Goal: Check status: Check status

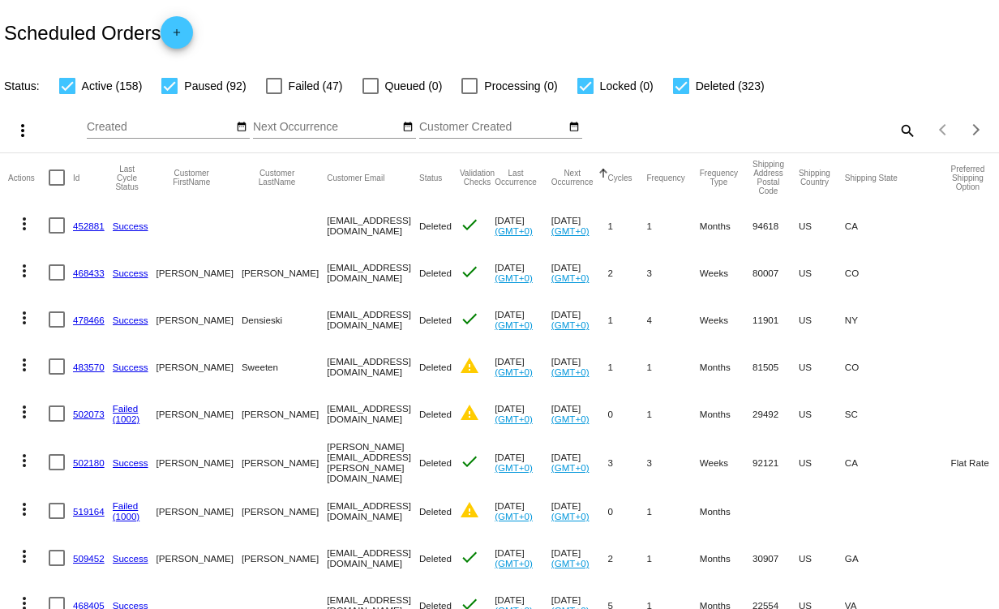
click at [898, 129] on mat-icon "search" at bounding box center [906, 130] width 19 height 25
click at [724, 127] on input "Search" at bounding box center [791, 127] width 249 height 13
paste input "elizabethriggio@gmail.com"
type input "elizabethriggio@gmail.com"
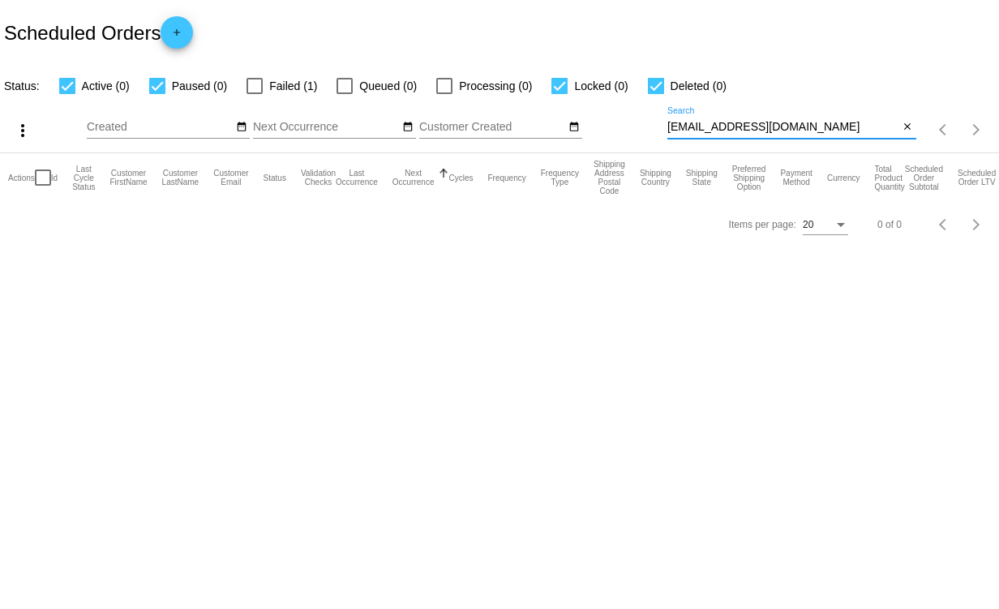
click at [258, 79] on div at bounding box center [255, 86] width 16 height 16
click at [255, 94] on input "Failed (1)" at bounding box center [254, 94] width 1 height 1
checkbox input "true"
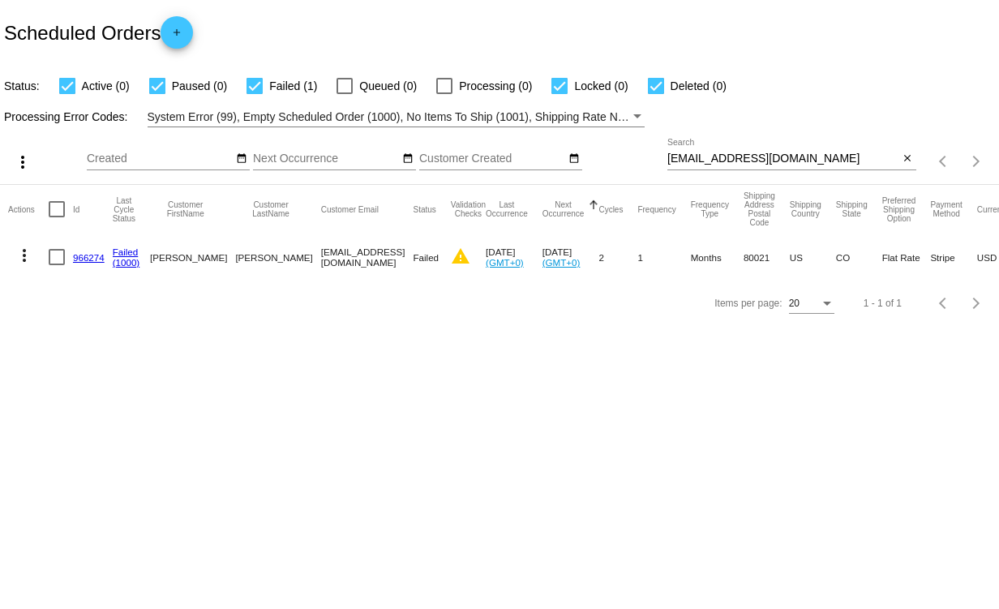
click at [95, 254] on link "966274" at bounding box center [89, 257] width 32 height 11
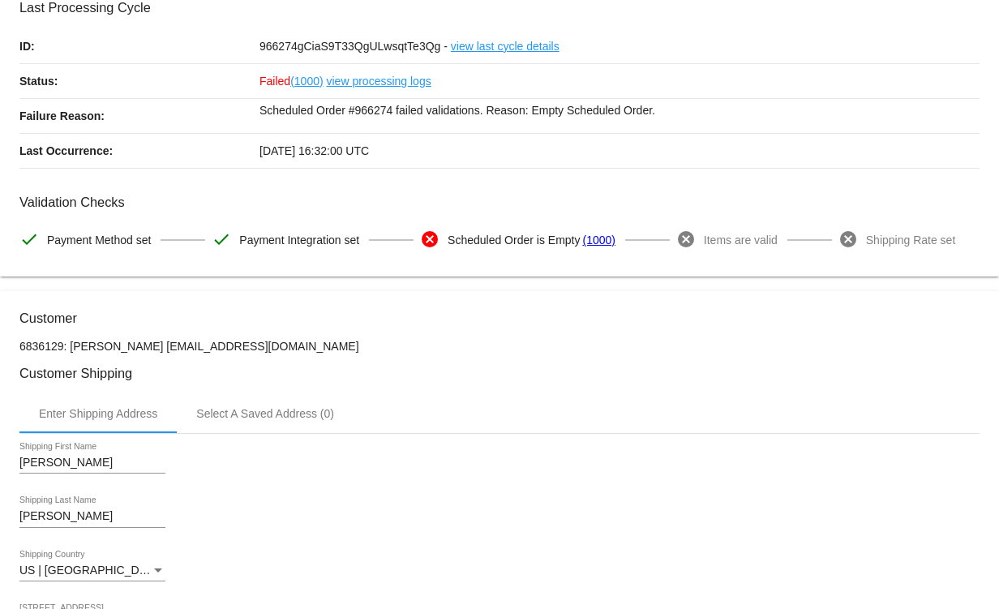
scroll to position [69, 0]
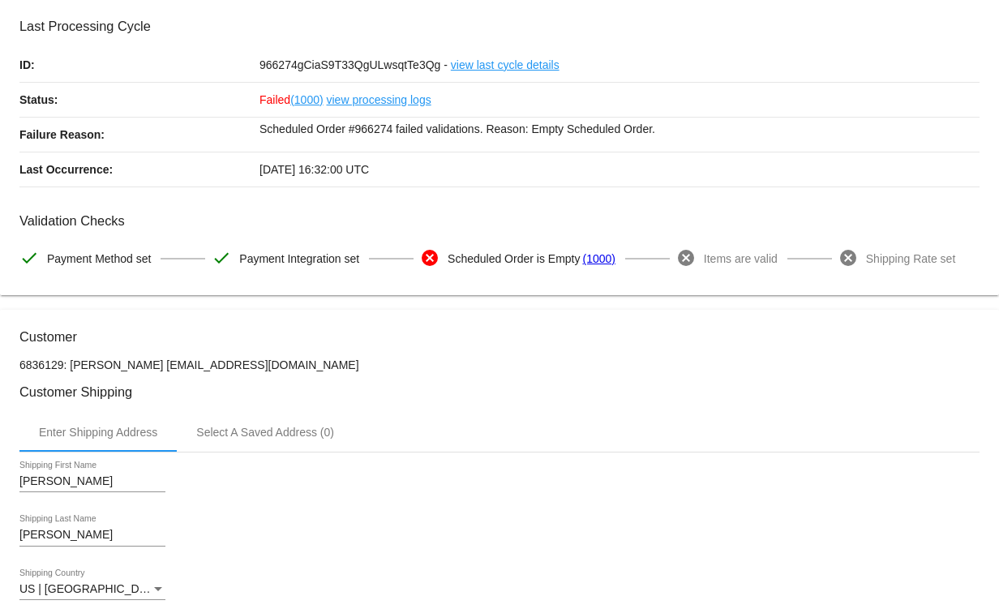
click at [387, 98] on link "view processing logs" at bounding box center [379, 100] width 105 height 34
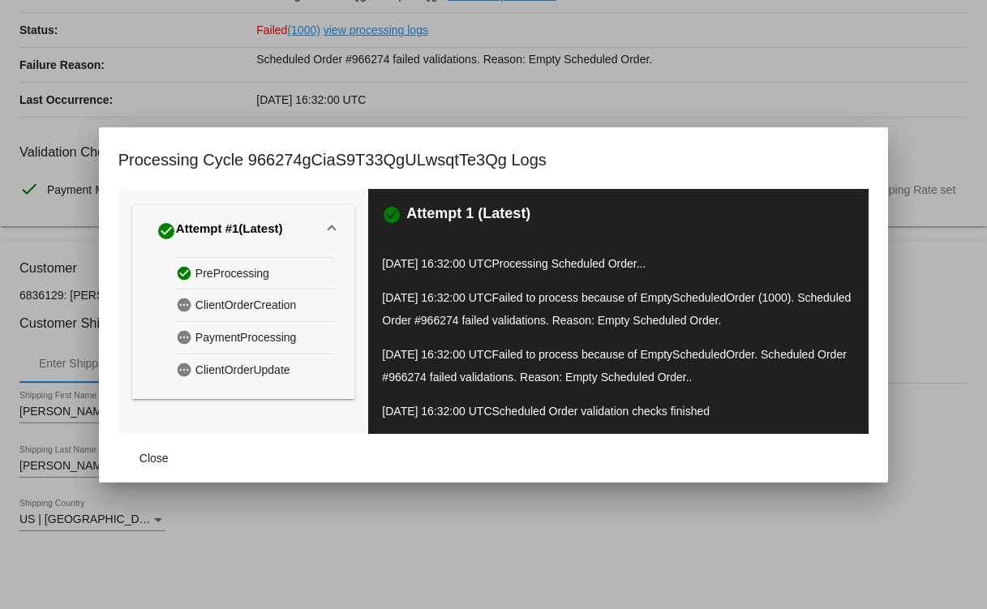
click at [755, 49] on div at bounding box center [493, 304] width 987 height 609
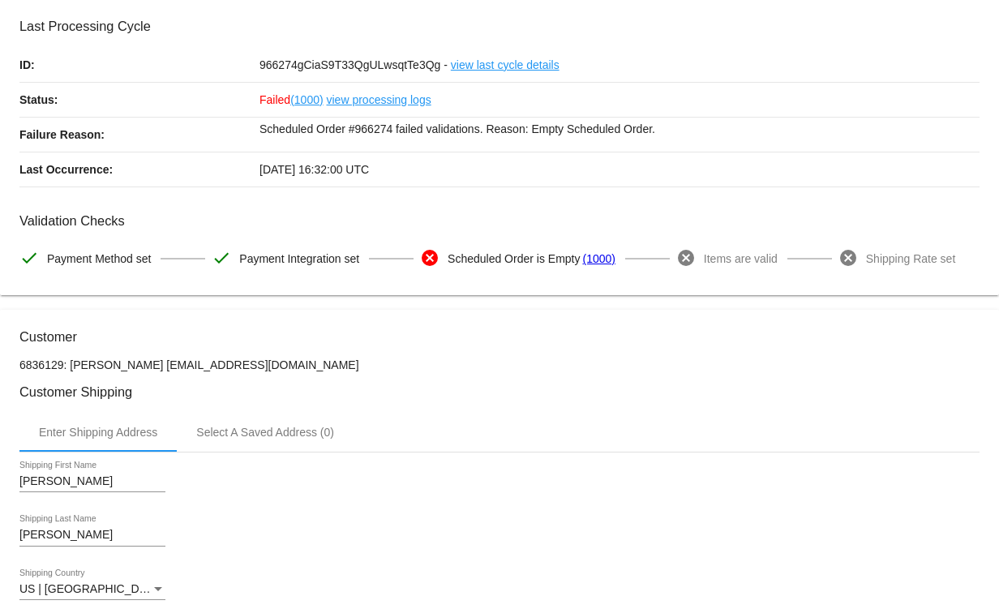
scroll to position [0, 0]
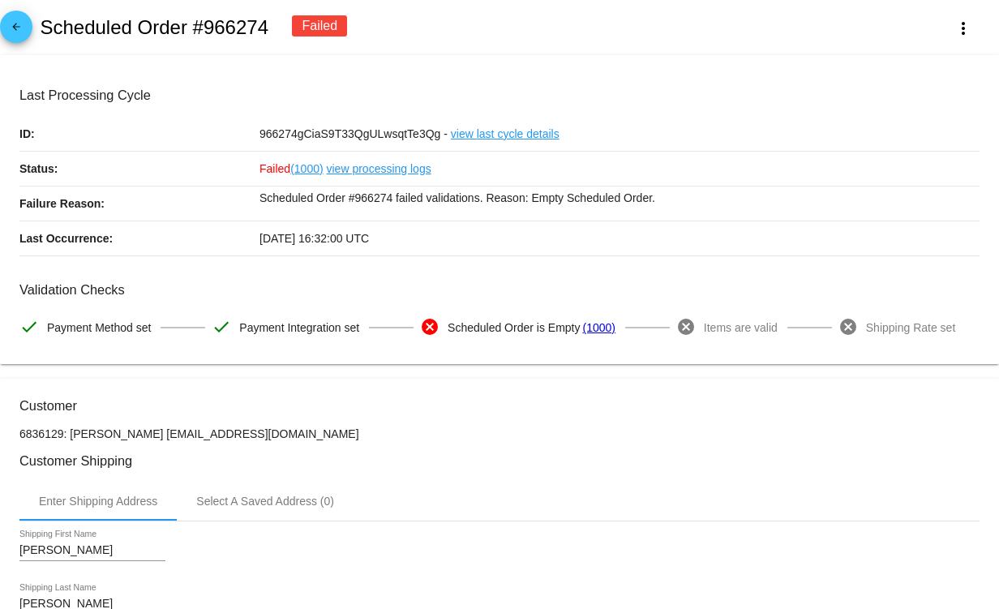
click at [517, 136] on link "view last cycle details" at bounding box center [505, 134] width 109 height 34
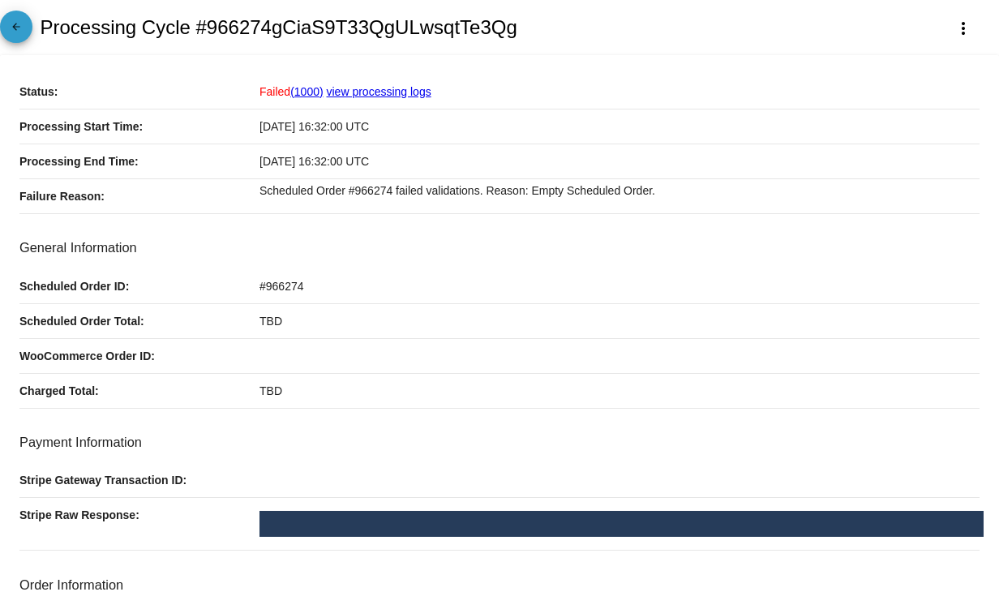
click at [11, 28] on mat-icon "arrow_back" at bounding box center [15, 30] width 19 height 19
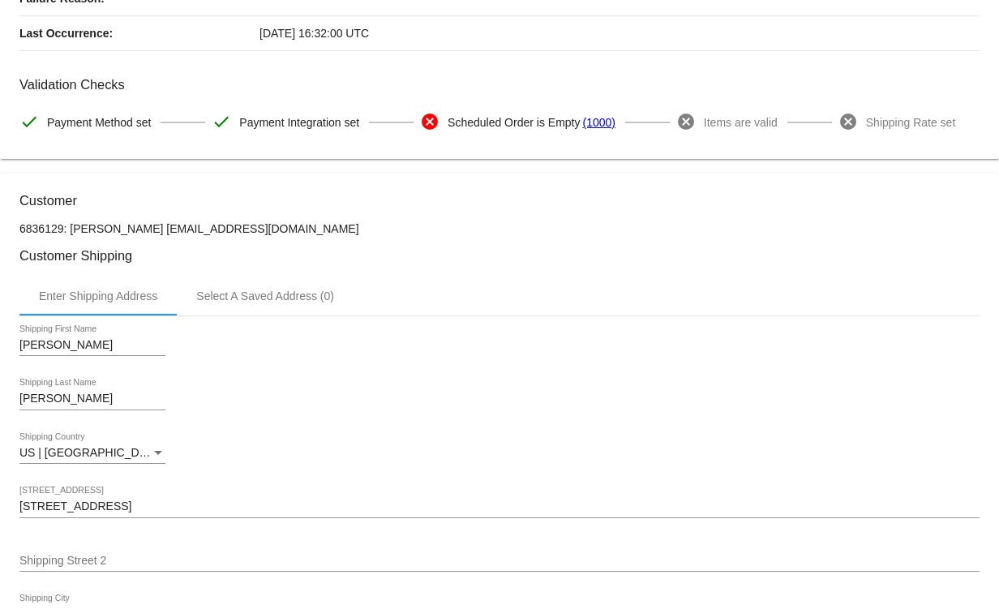
scroll to position [243, 0]
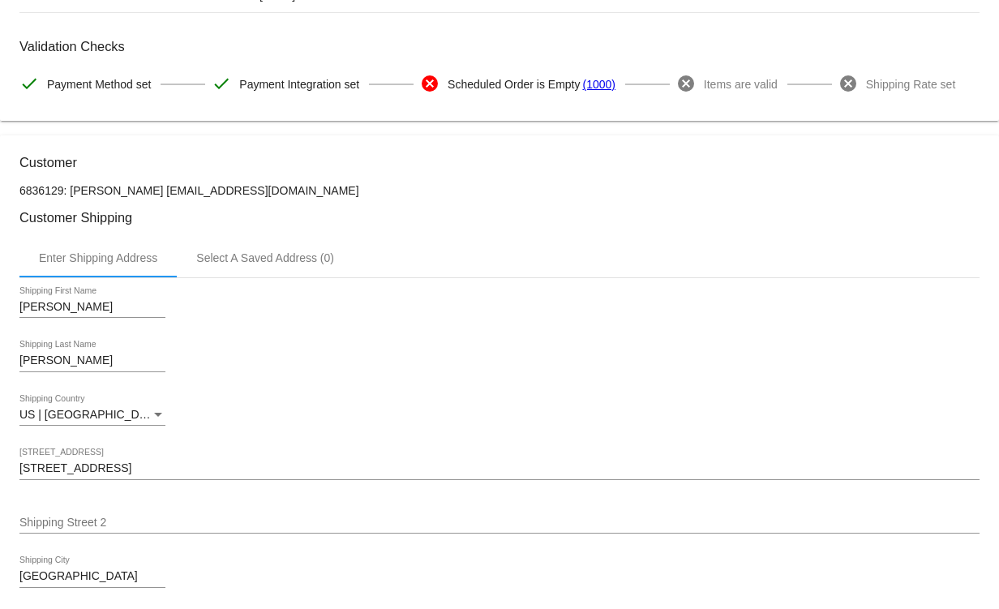
click at [594, 85] on link "(1000)" at bounding box center [598, 84] width 32 height 34
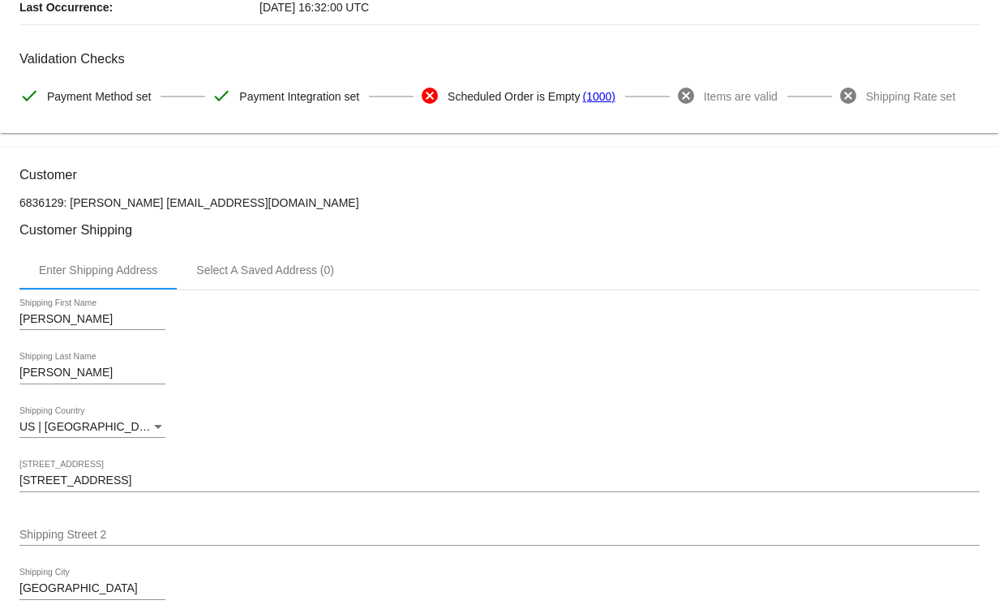
scroll to position [0, 0]
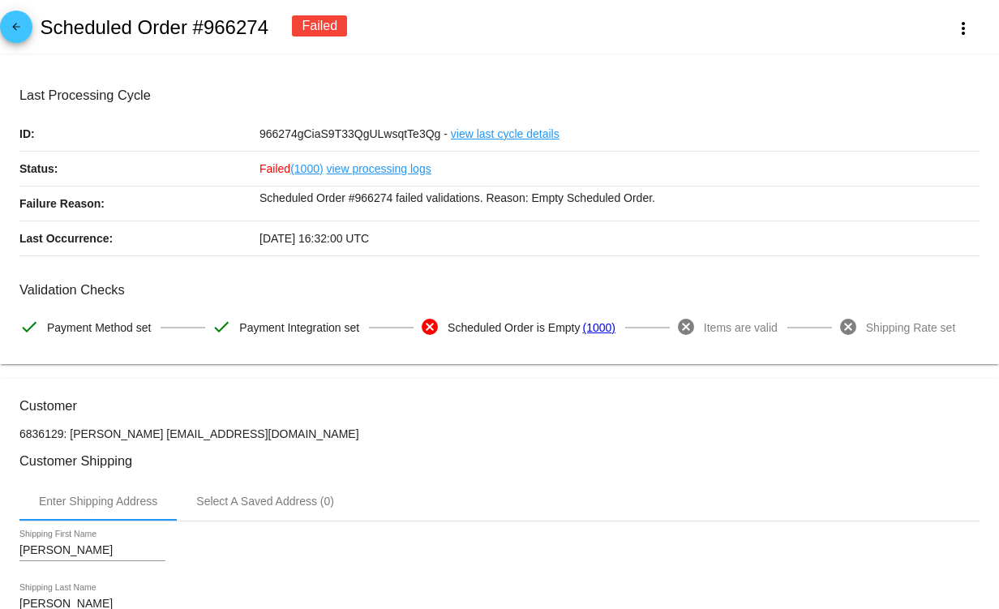
click at [16, 27] on mat-icon "arrow_back" at bounding box center [15, 30] width 19 height 19
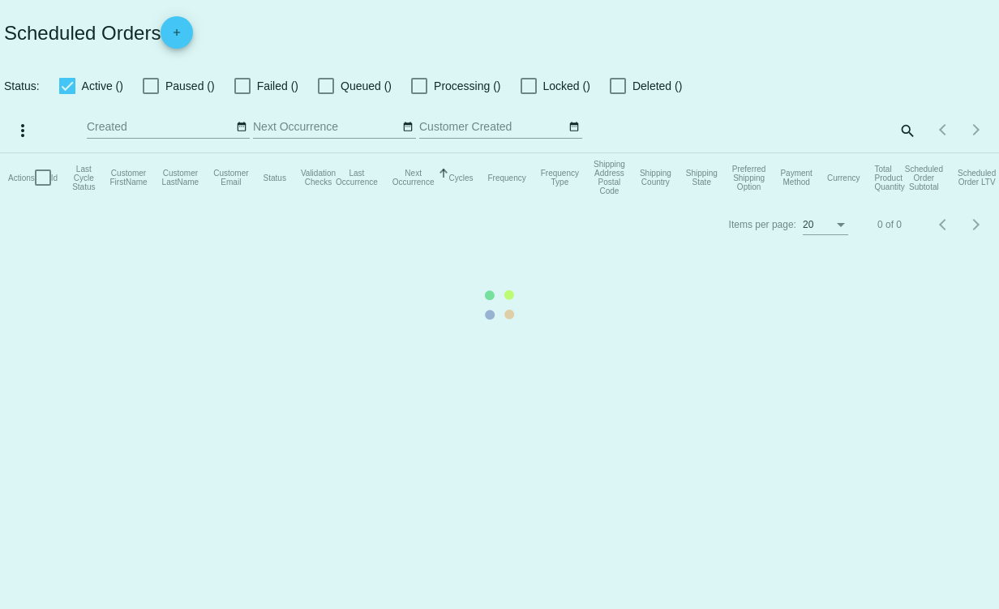
checkbox input "true"
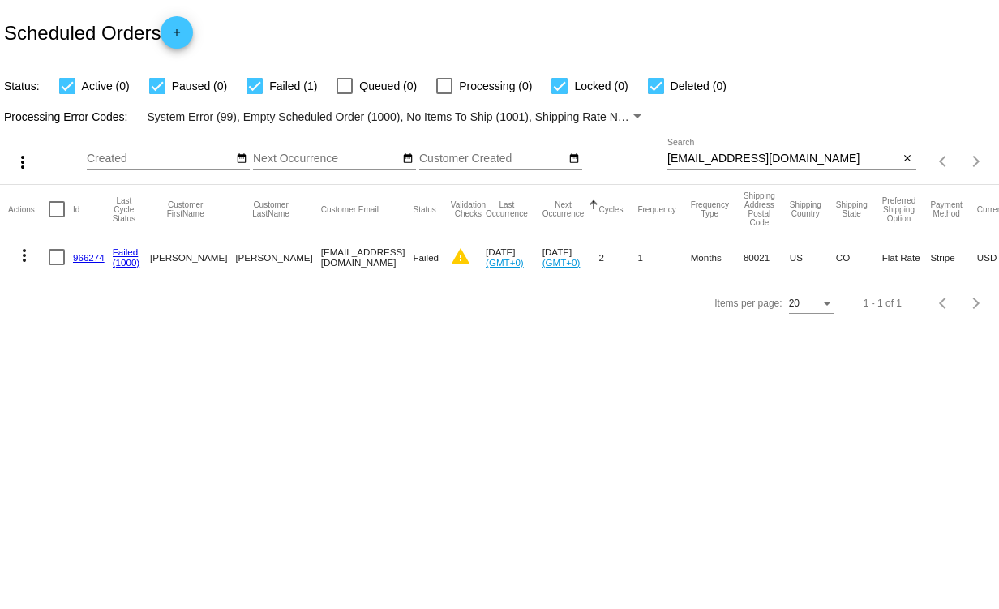
click at [77, 256] on link "966274" at bounding box center [89, 257] width 32 height 11
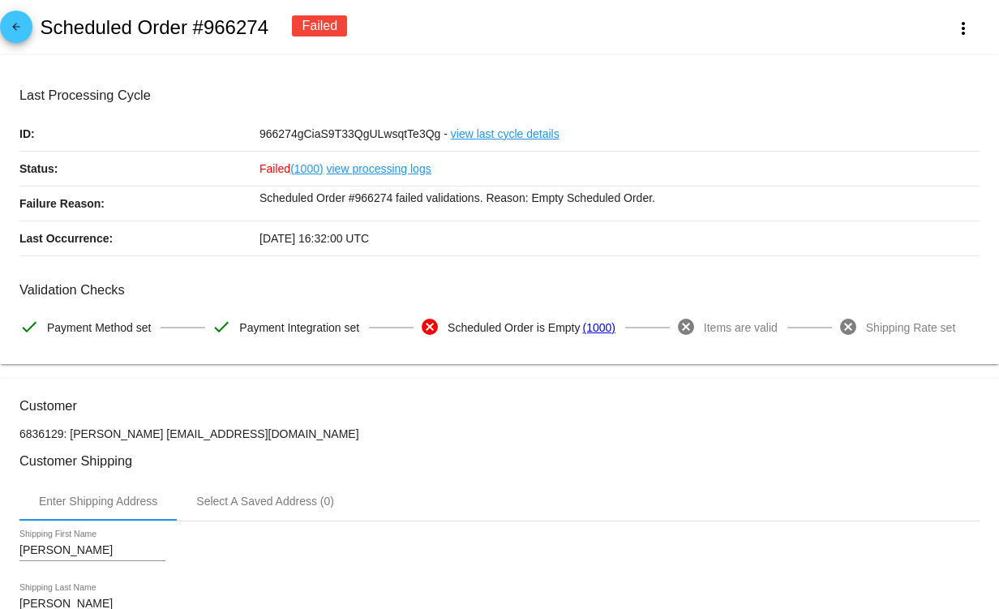
scroll to position [81, 0]
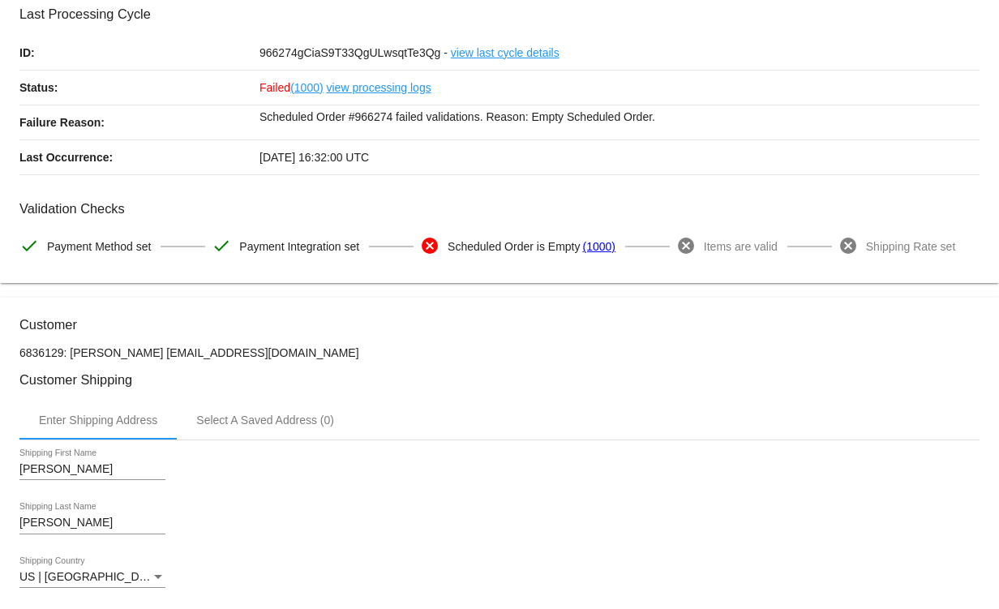
click at [373, 85] on link "view processing logs" at bounding box center [379, 88] width 105 height 34
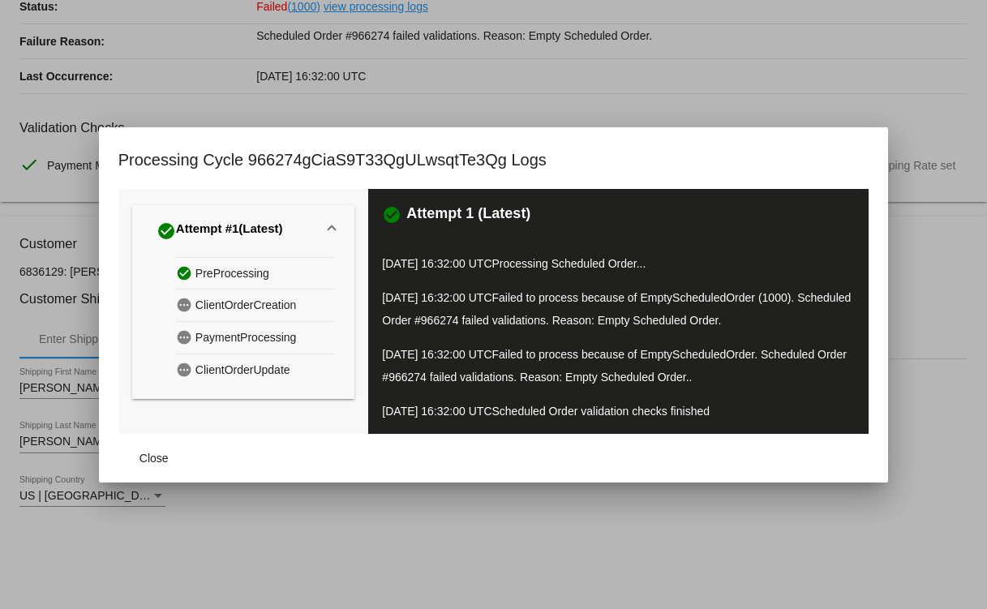
click at [686, 91] on div at bounding box center [493, 304] width 987 height 609
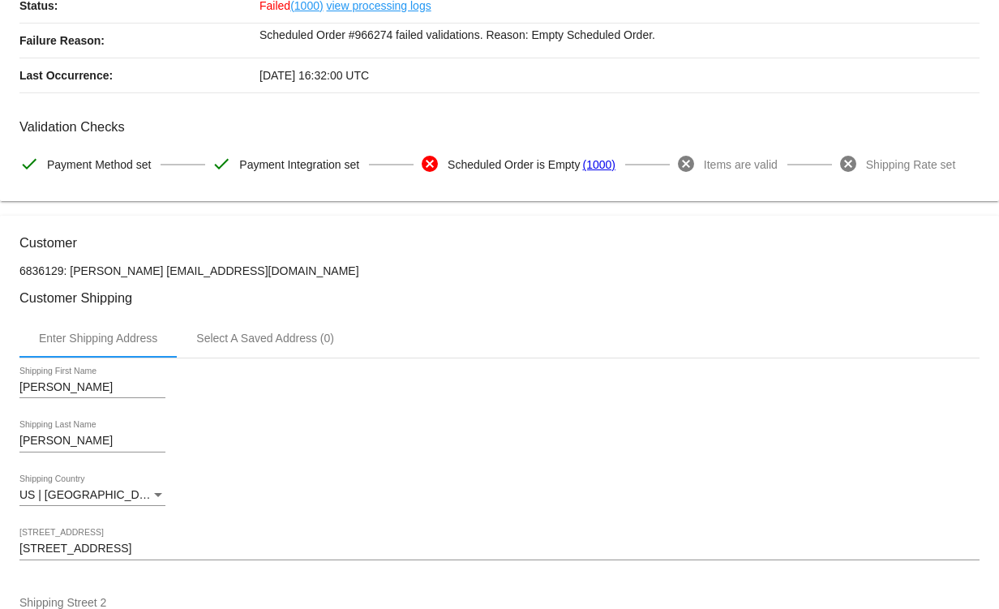
scroll to position [162, 0]
click at [385, 4] on link "view processing logs" at bounding box center [379, 6] width 105 height 34
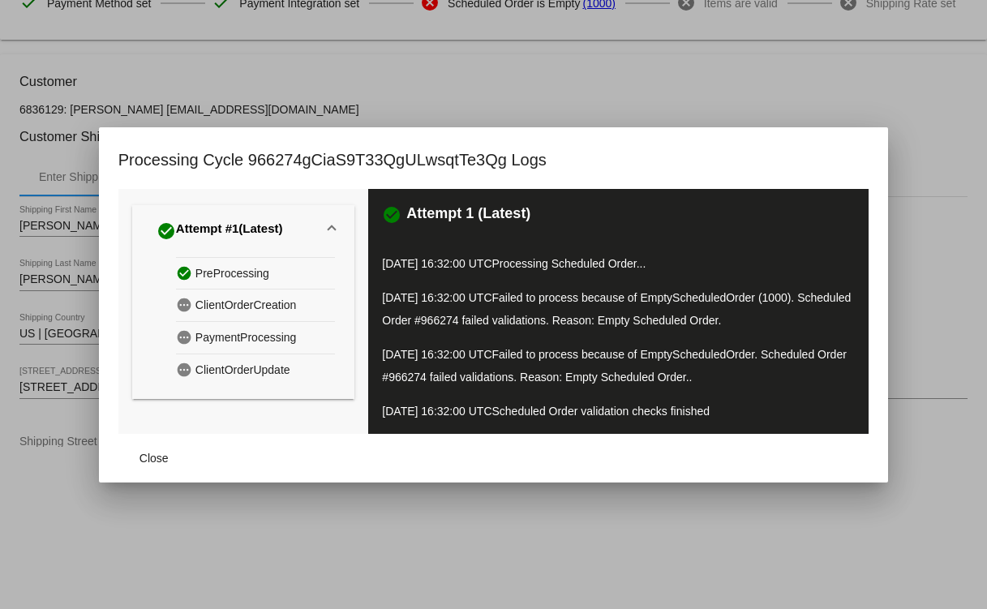
click at [780, 93] on div at bounding box center [493, 304] width 987 height 609
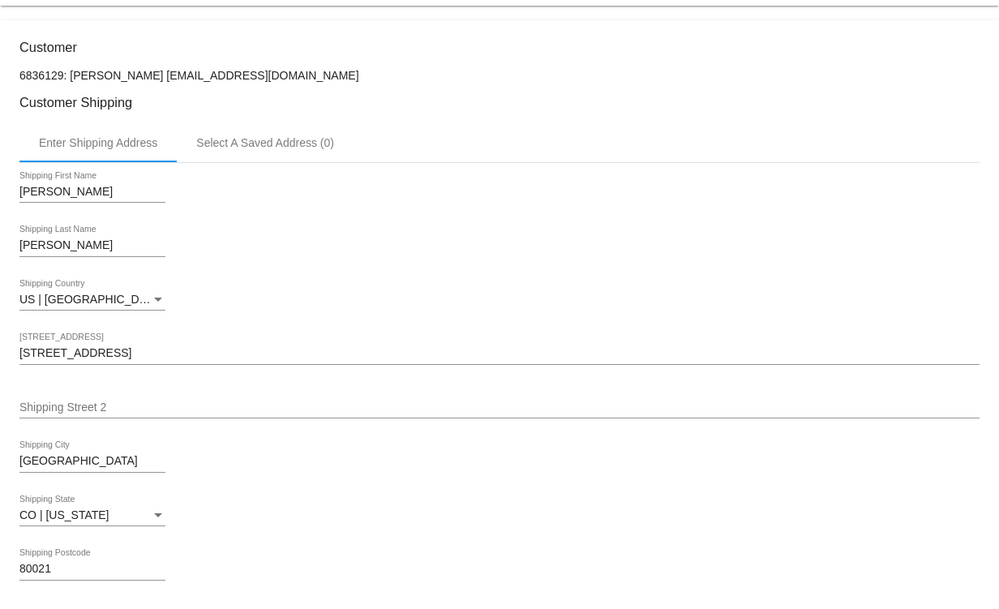
scroll to position [151, 0]
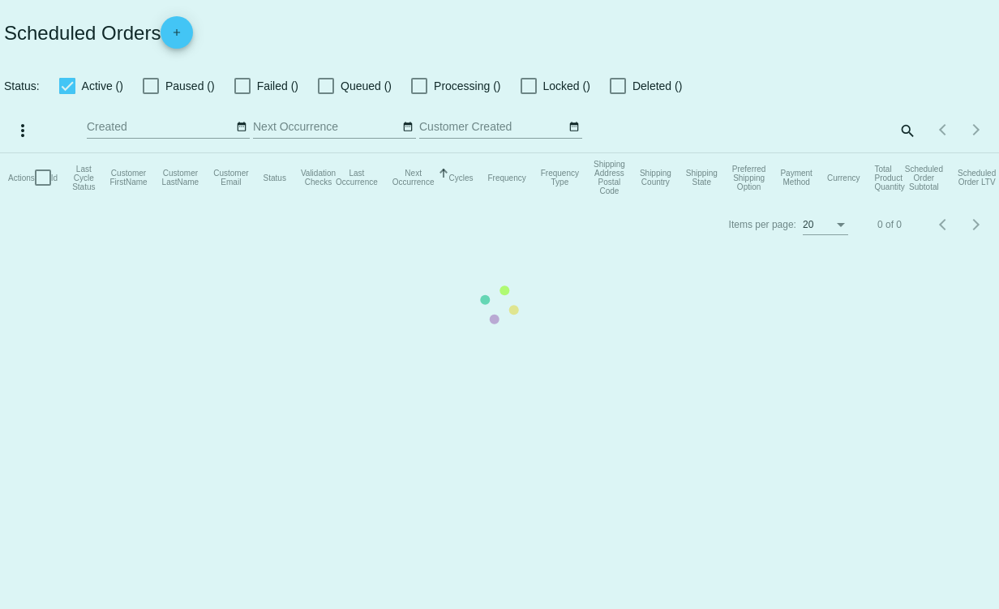
checkbox input "true"
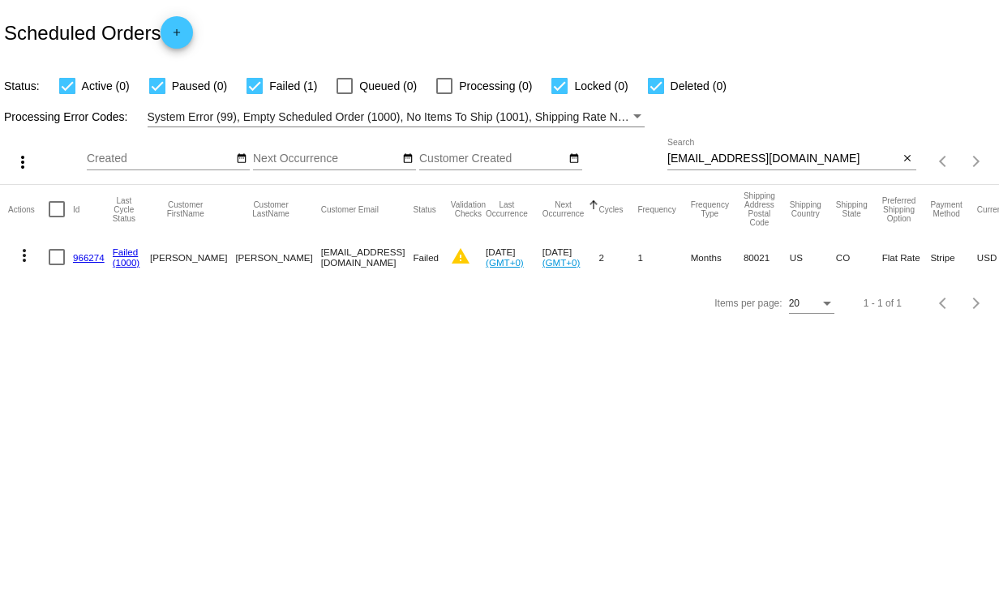
click at [85, 256] on link "966274" at bounding box center [89, 257] width 32 height 11
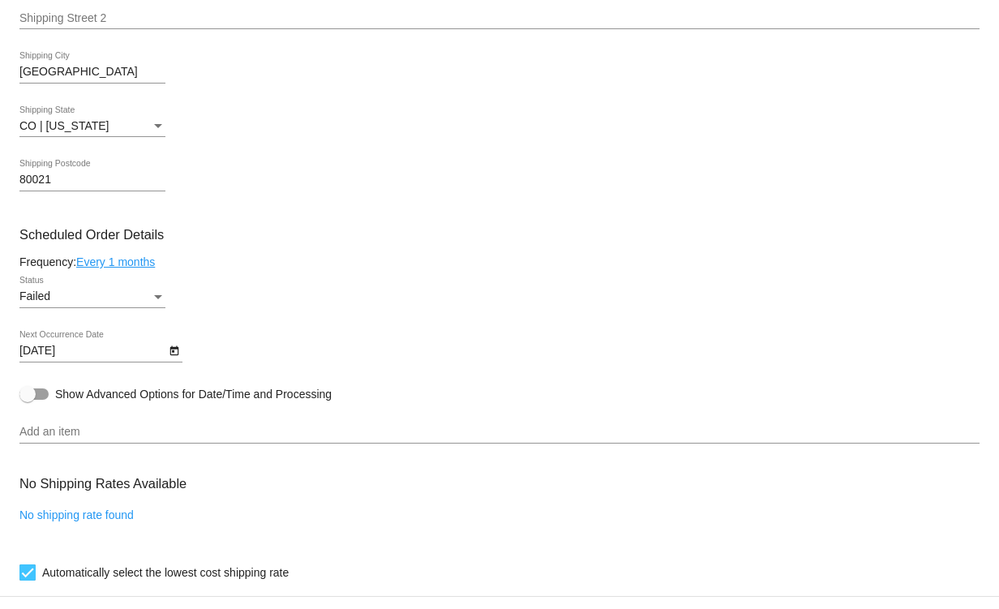
scroll to position [718, 0]
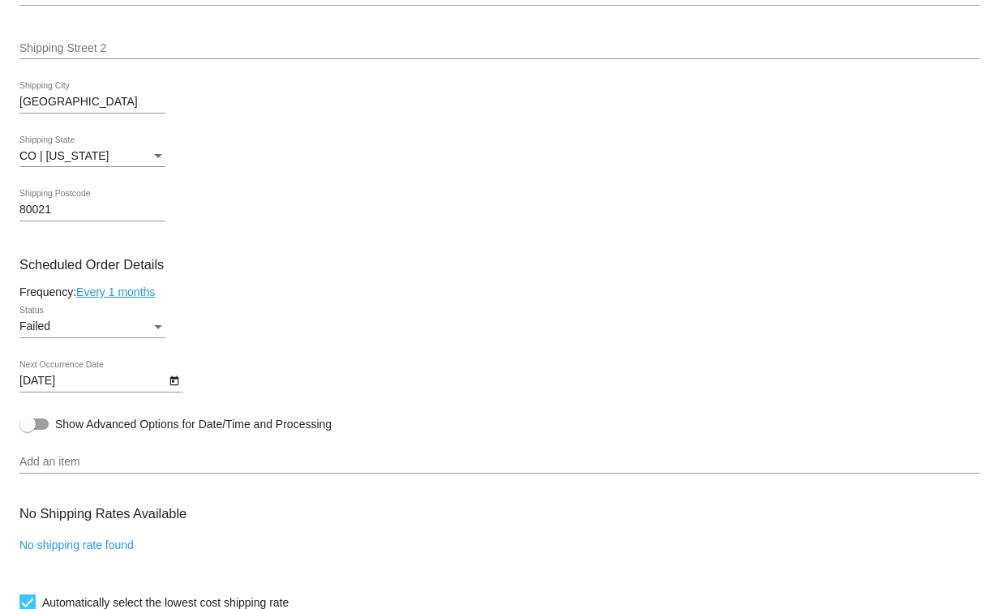
click at [121, 294] on link "Every 1 months" at bounding box center [115, 291] width 79 height 13
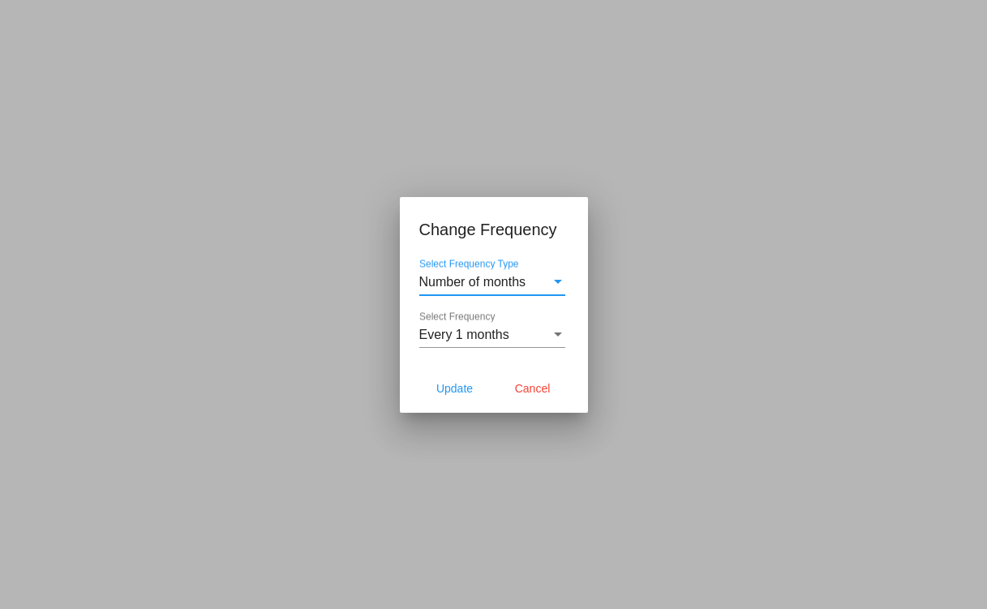
click at [860, 161] on div at bounding box center [493, 304] width 987 height 609
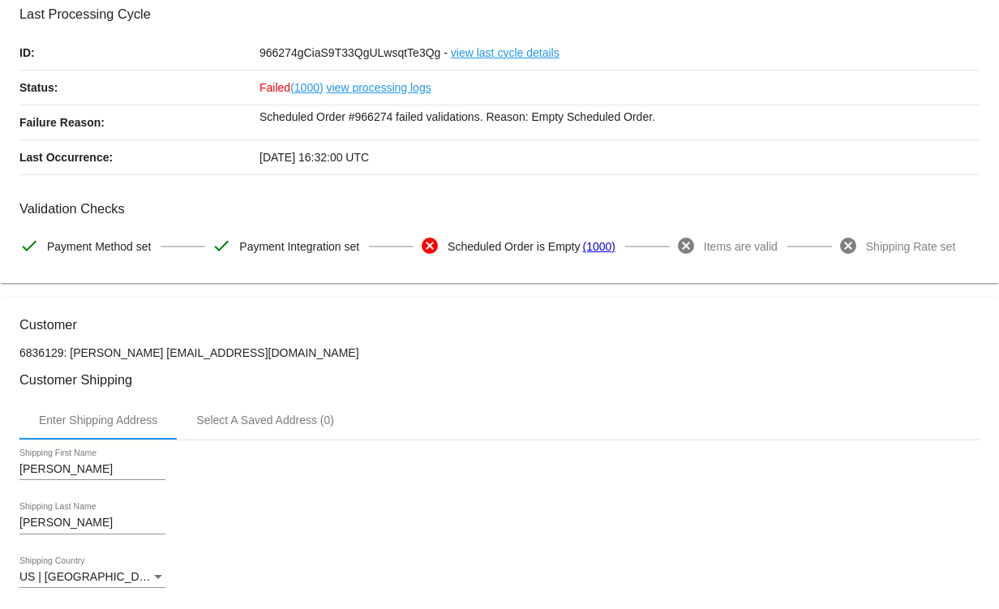
scroll to position [0, 0]
